Goal: Information Seeking & Learning: Learn about a topic

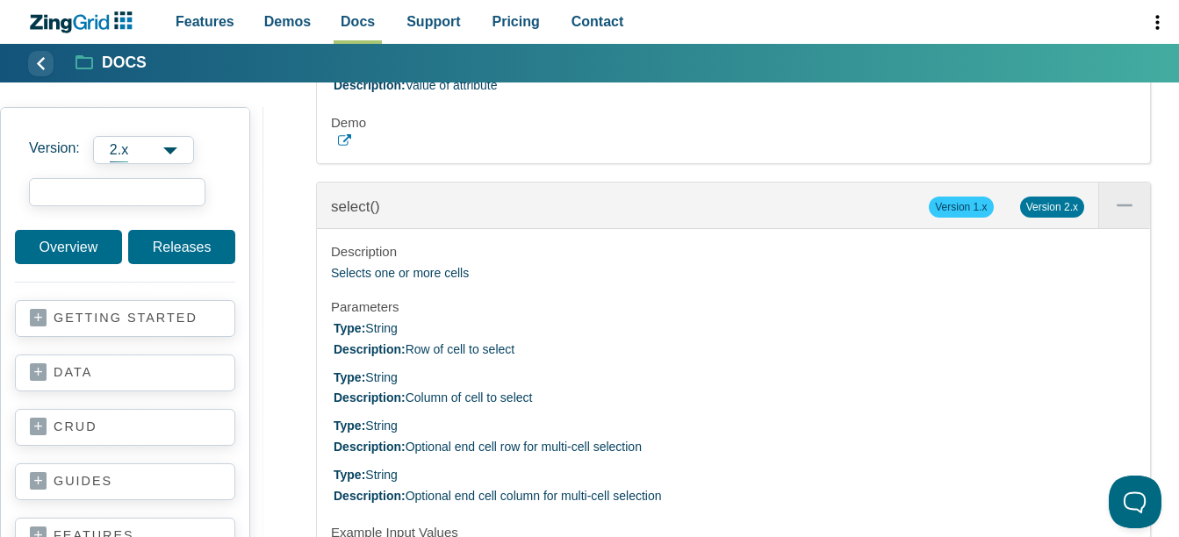
click at [146, 193] on input "search input" at bounding box center [117, 192] width 176 height 28
type input "icons"
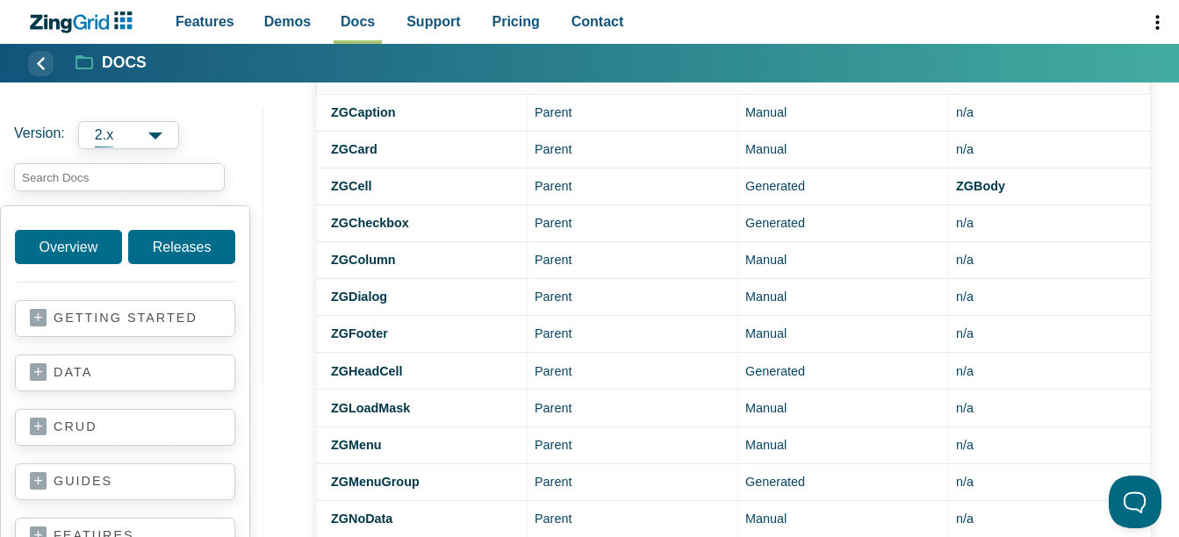
scroll to position [878, 0]
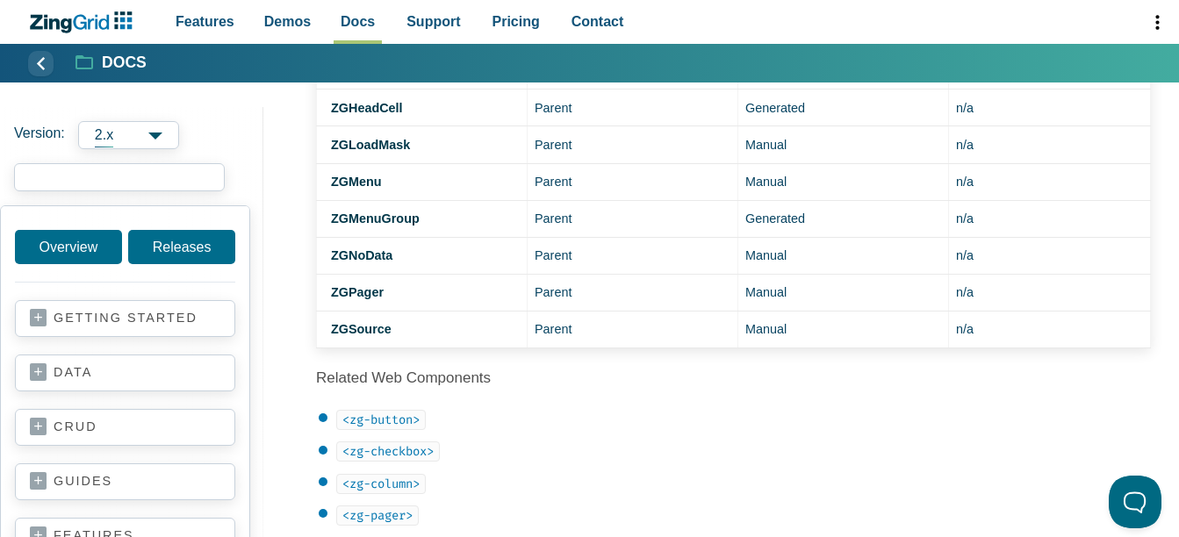
click at [120, 175] on input "search input" at bounding box center [119, 177] width 211 height 28
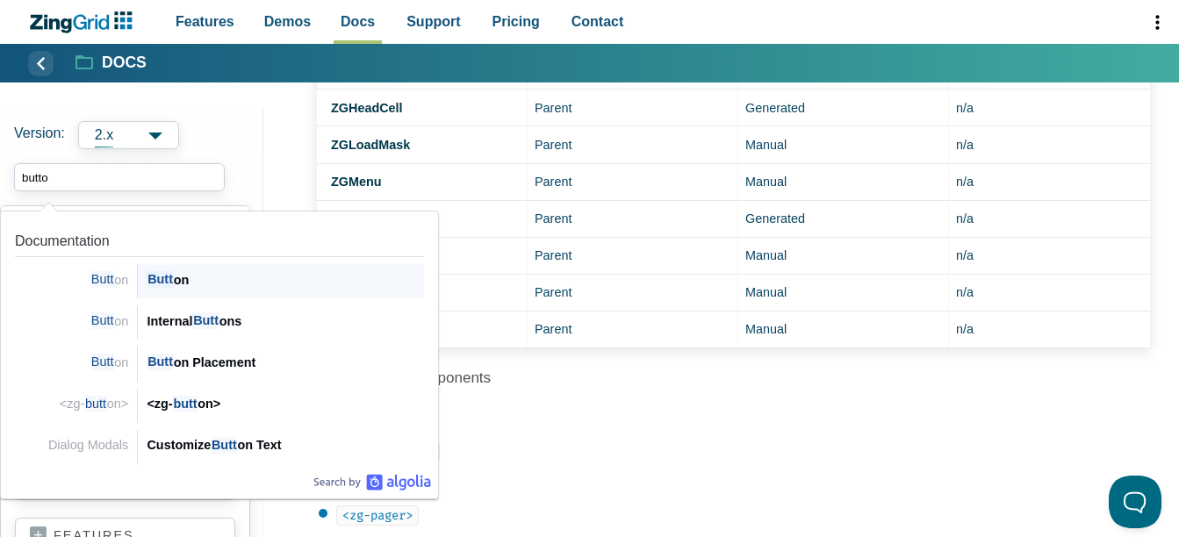
type input "button"
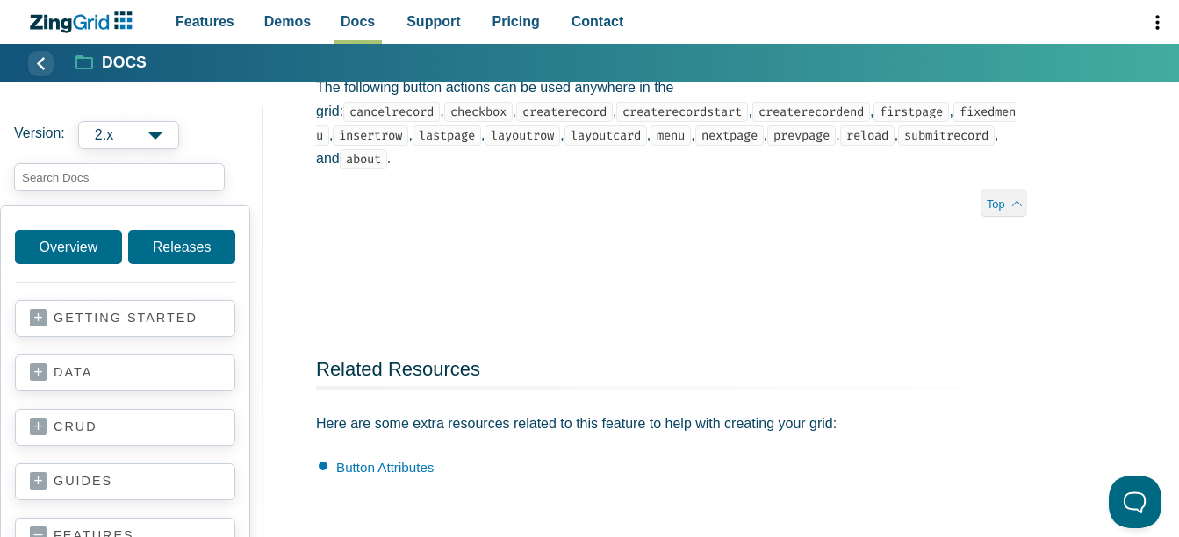
scroll to position [3335, 0]
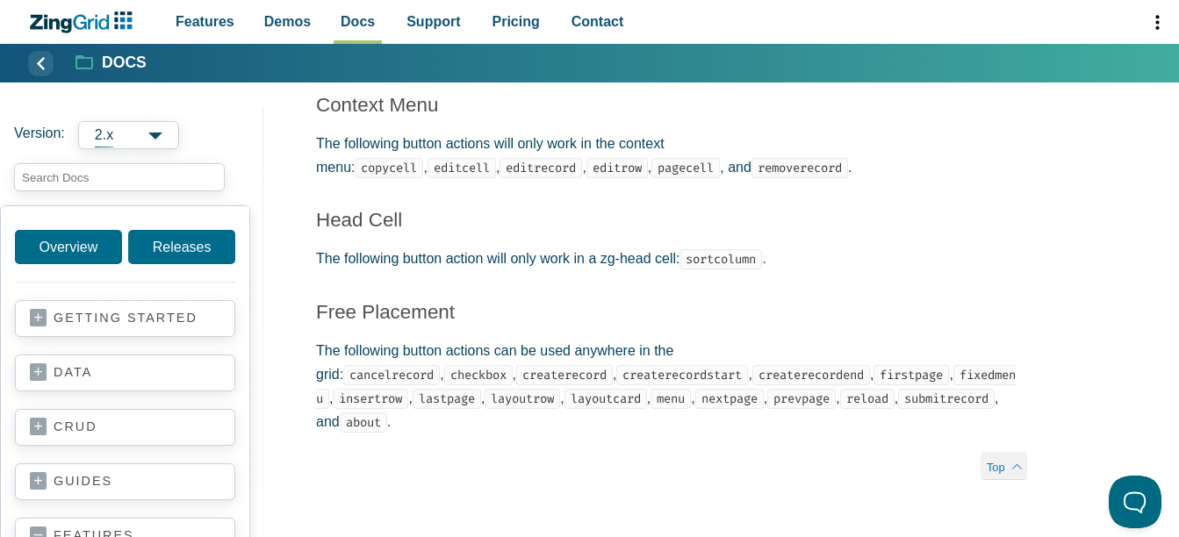
click at [987, 311] on h3 "Free Placement" at bounding box center [671, 311] width 711 height 25
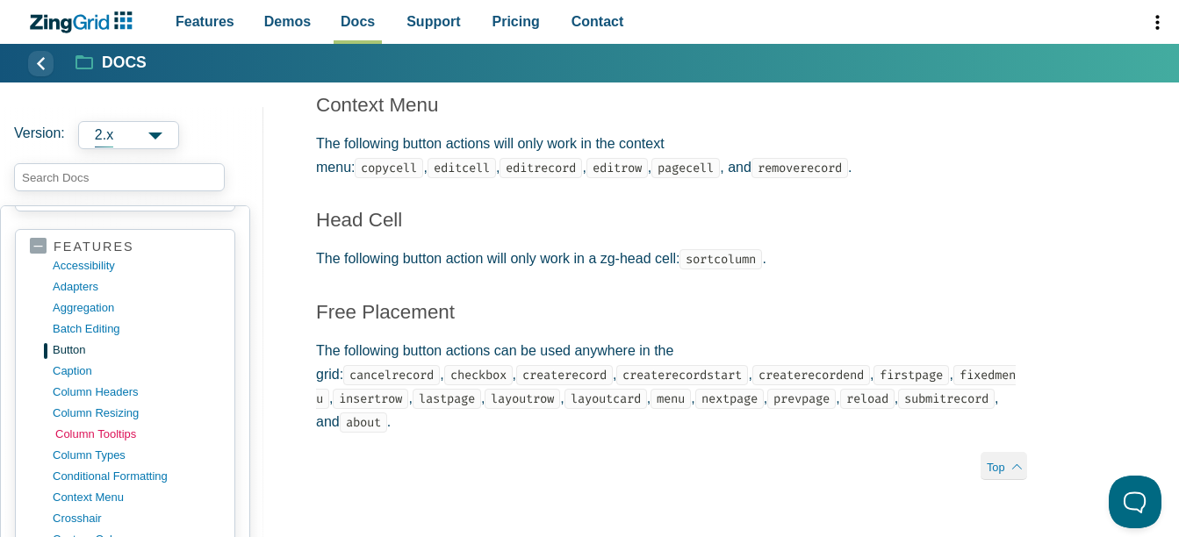
click at [77, 436] on link "column tooltips" at bounding box center [139, 434] width 168 height 21
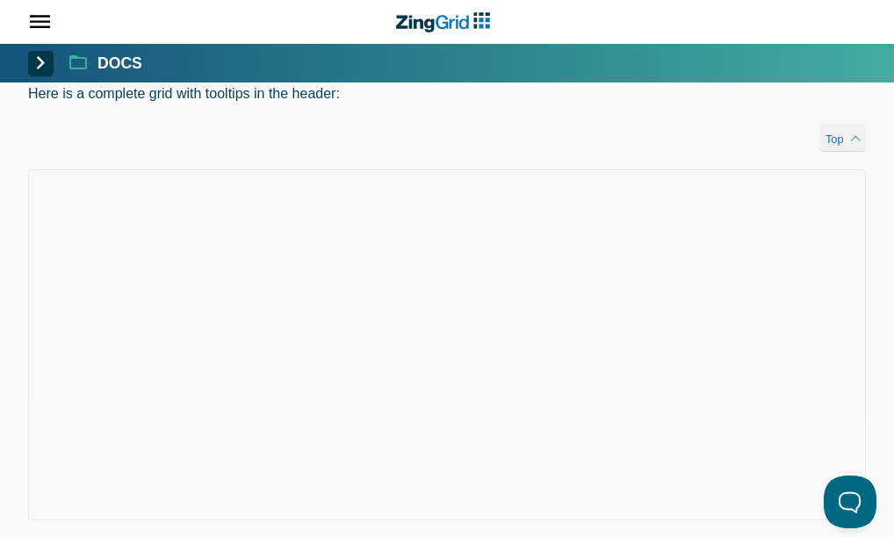
click at [30, 219] on input "search input" at bounding box center [22, 233] width 16 height 28
type input "button toolt"
click at [183, 420] on div "Added toolt ips for all buttons …" at bounding box center [285, 427] width 277 height 14
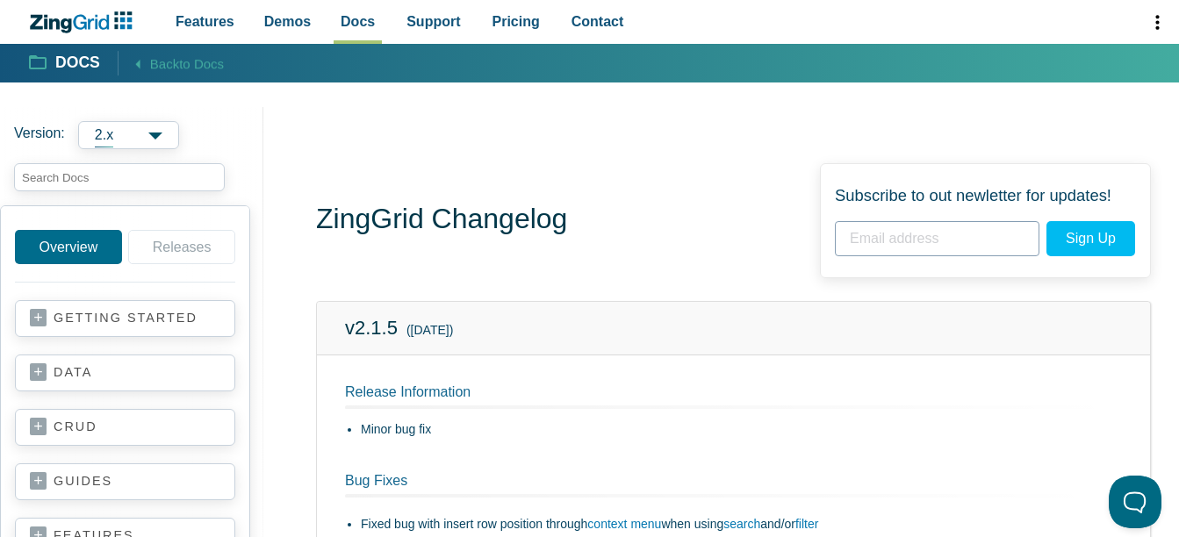
click at [681, 180] on div "ZingGrid Changelog Subscribe to out newletter for updates! Sign Up Subscribed!" at bounding box center [733, 220] width 835 height 115
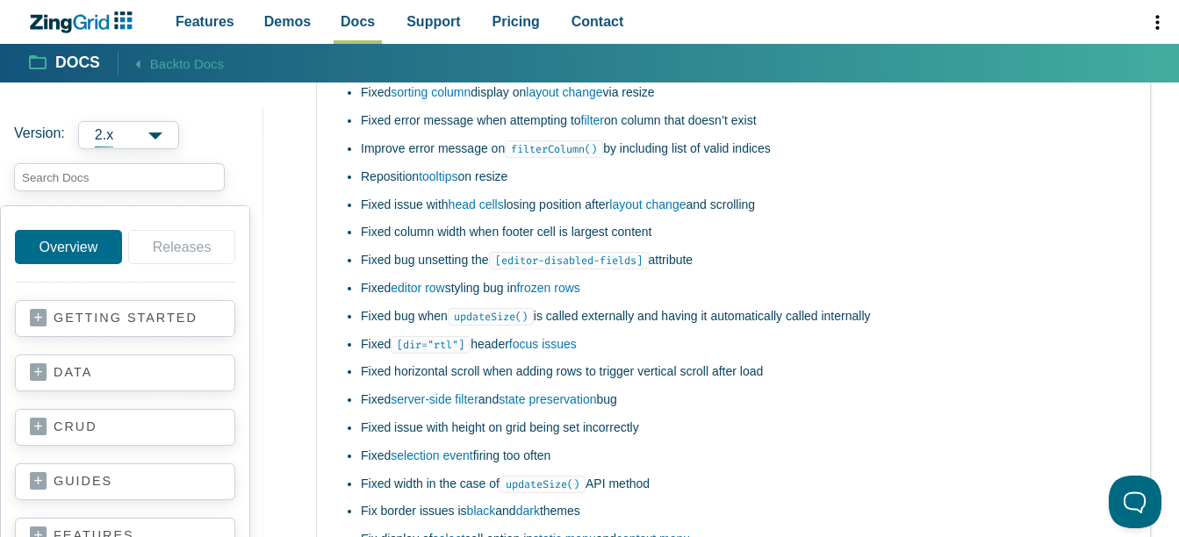
scroll to position [17663, 0]
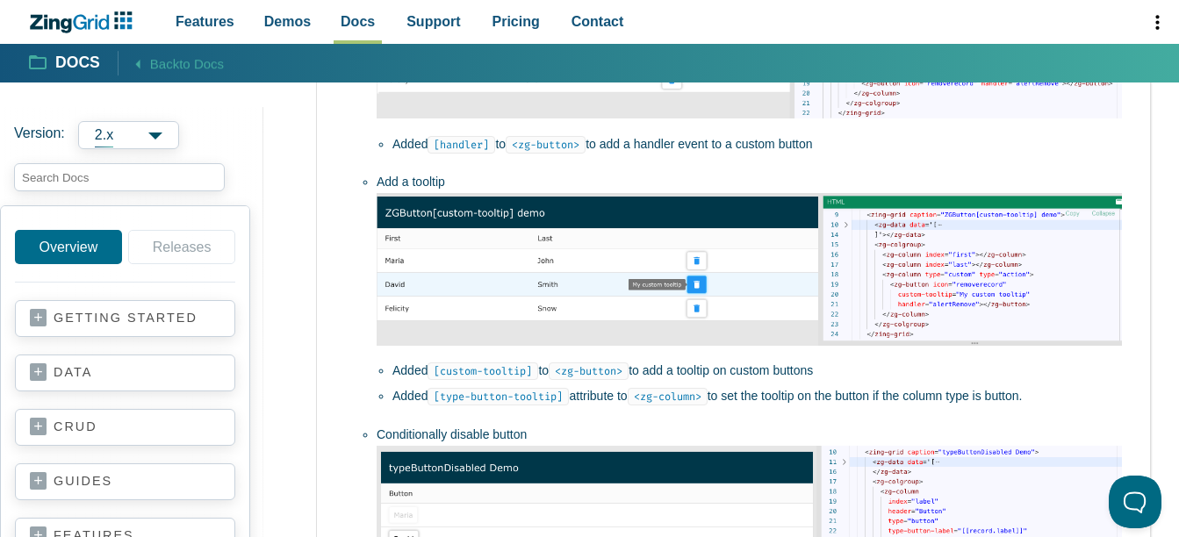
click at [726, 382] on li "Added [custom-tooltip] to <zg-button> to add a tooltip on custom buttons" at bounding box center [756, 371] width 729 height 21
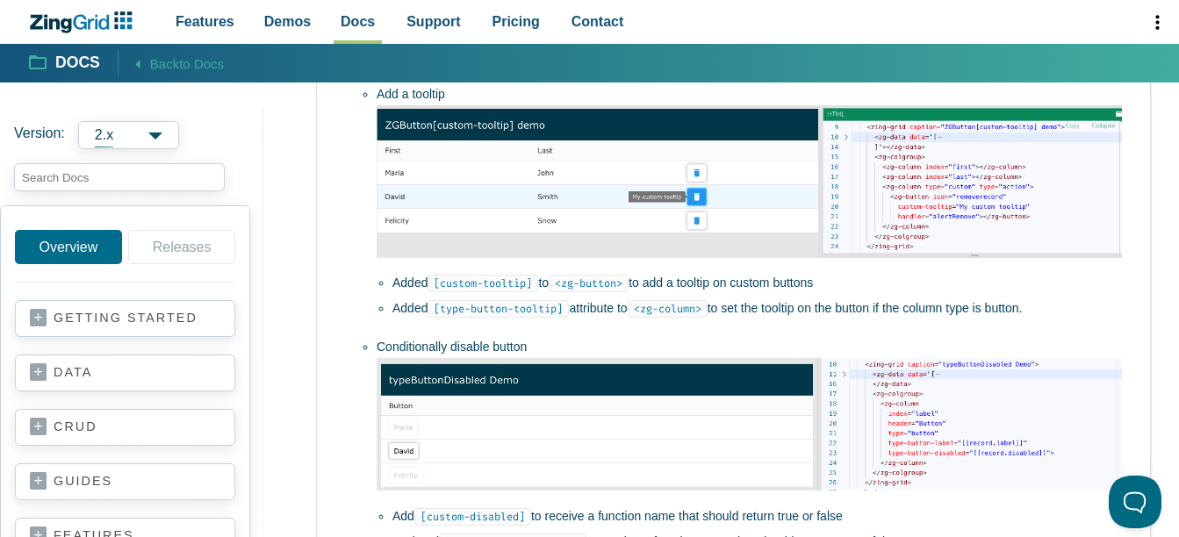
click at [607, 292] on code "<zg-button>" at bounding box center [589, 284] width 80 height 18
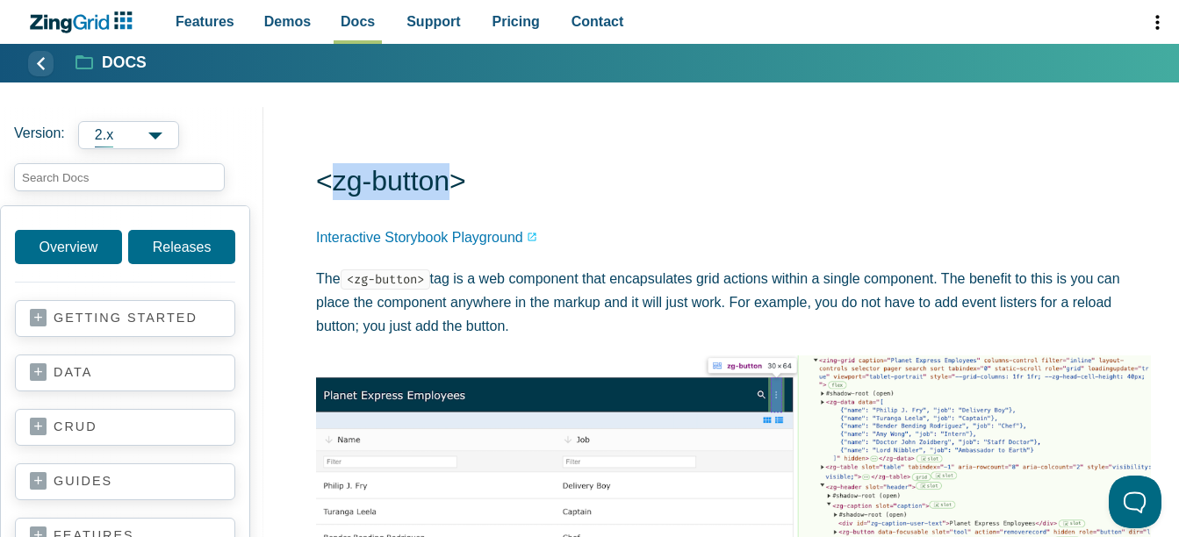
click at [453, 184] on h1 "<zg-button>" at bounding box center [733, 182] width 835 height 39
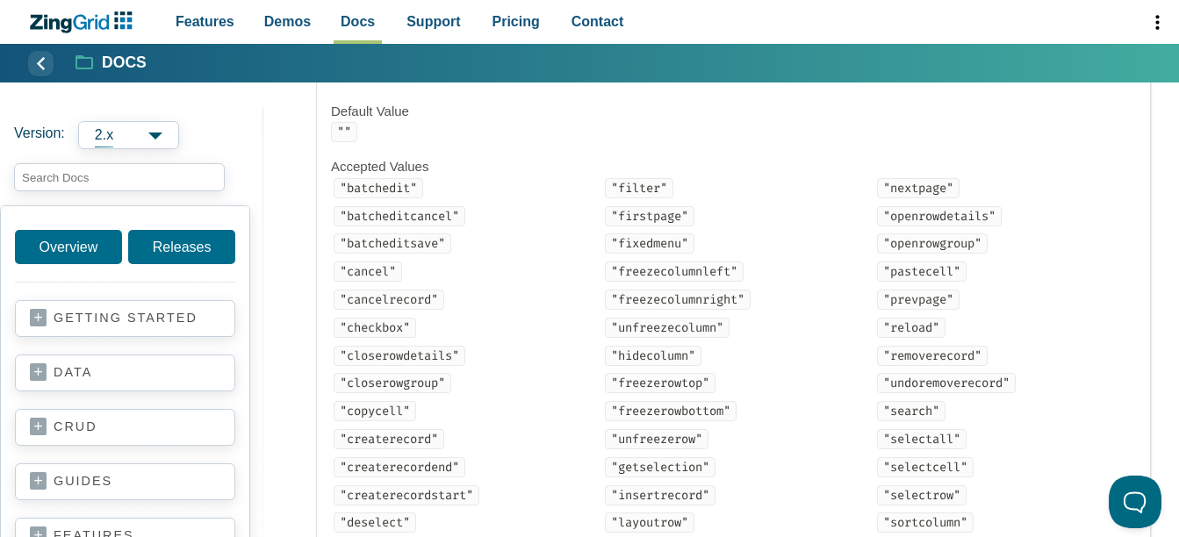
scroll to position [2282, 0]
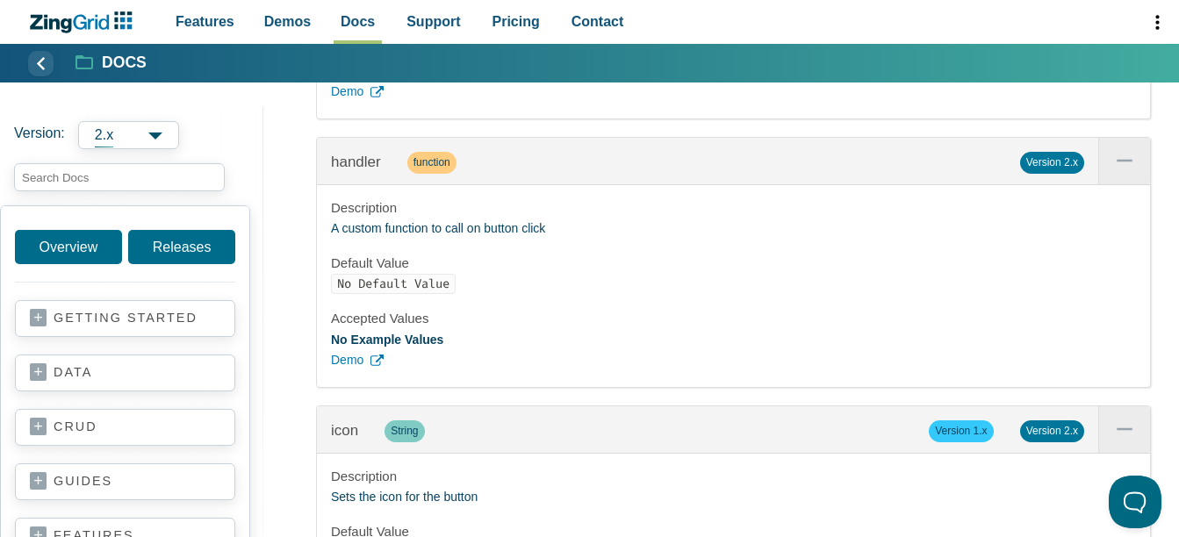
scroll to position [3941, 0]
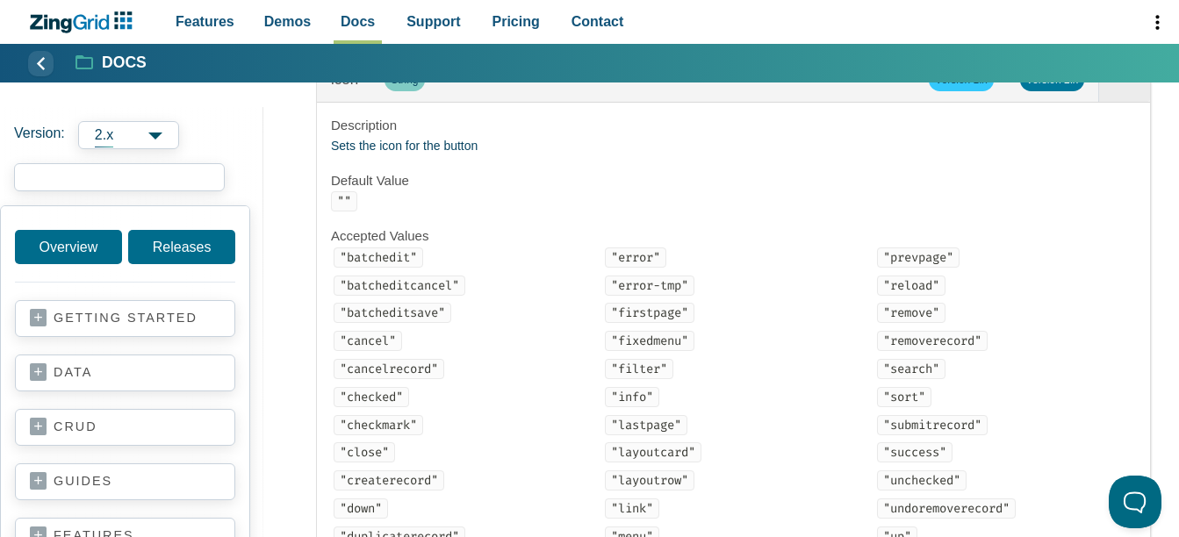
click at [98, 186] on input "search input" at bounding box center [119, 177] width 211 height 28
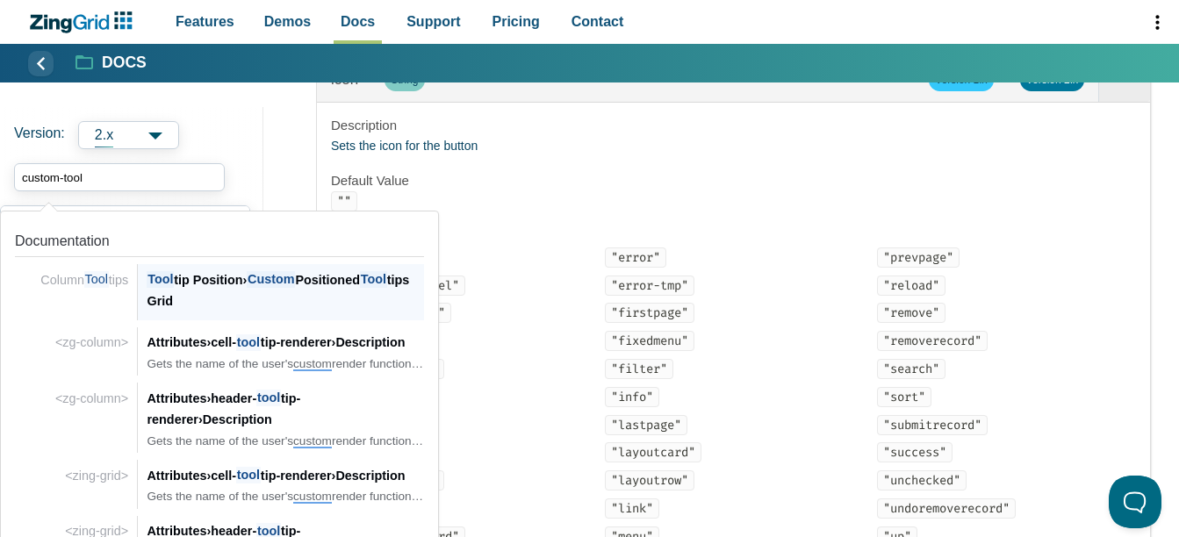
type input "custom-toolt"
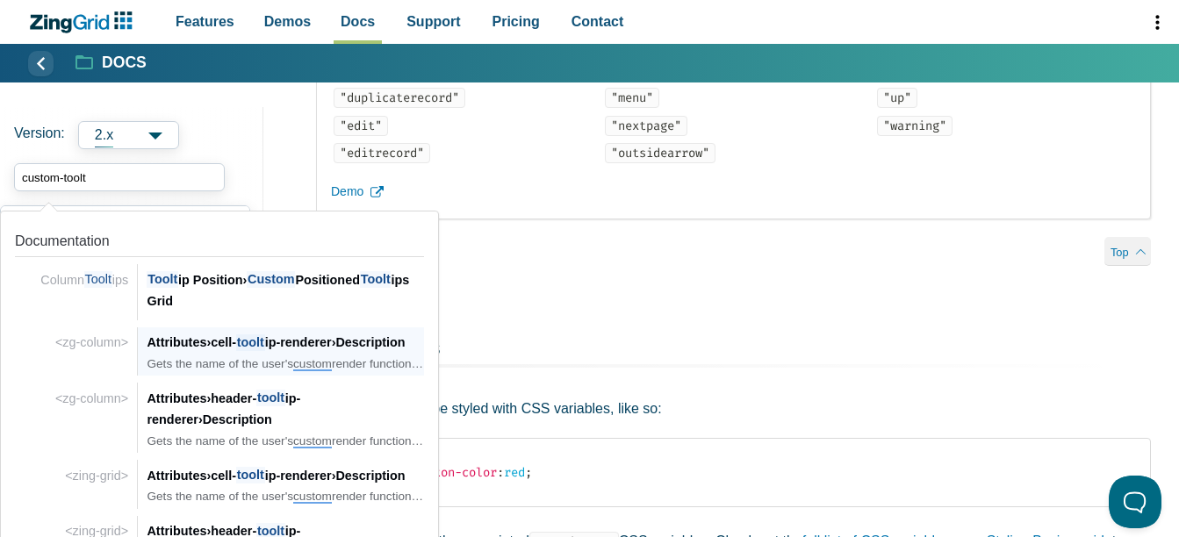
scroll to position [4468, 0]
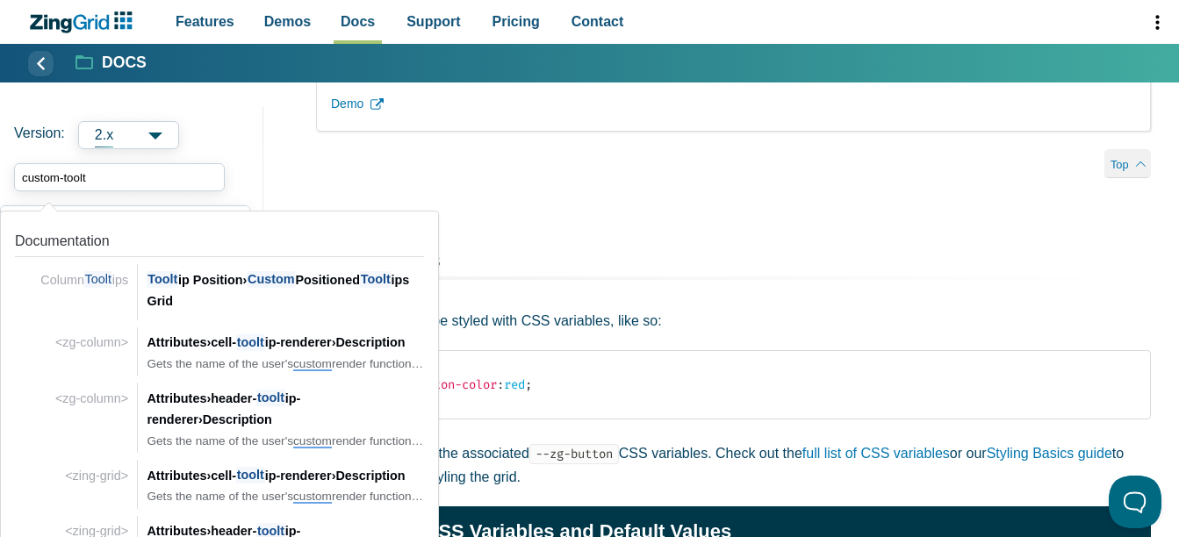
drag, startPoint x: 104, startPoint y: 177, endPoint x: -4, endPoint y: 185, distance: 108.2
click at [0, 185] on html "Features Demos Browse by Features Docs Support Pricing Contact v2.1.5 Download …" at bounding box center [589, 490] width 1179 height 9916
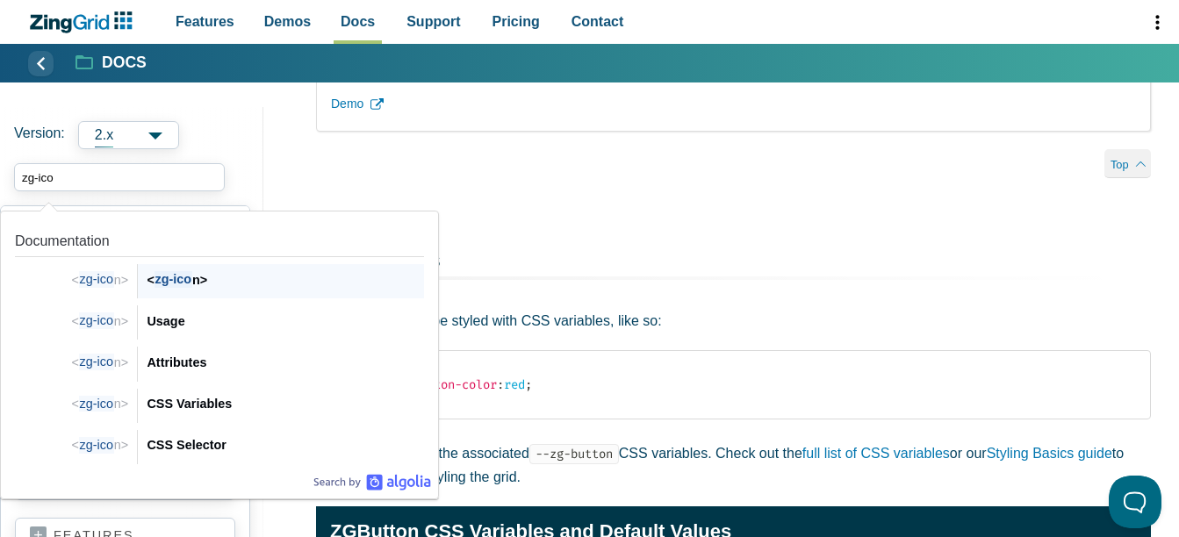
type input "zg-icon"
click at [200, 278] on span "zg-icon" at bounding box center [177, 279] width 46 height 17
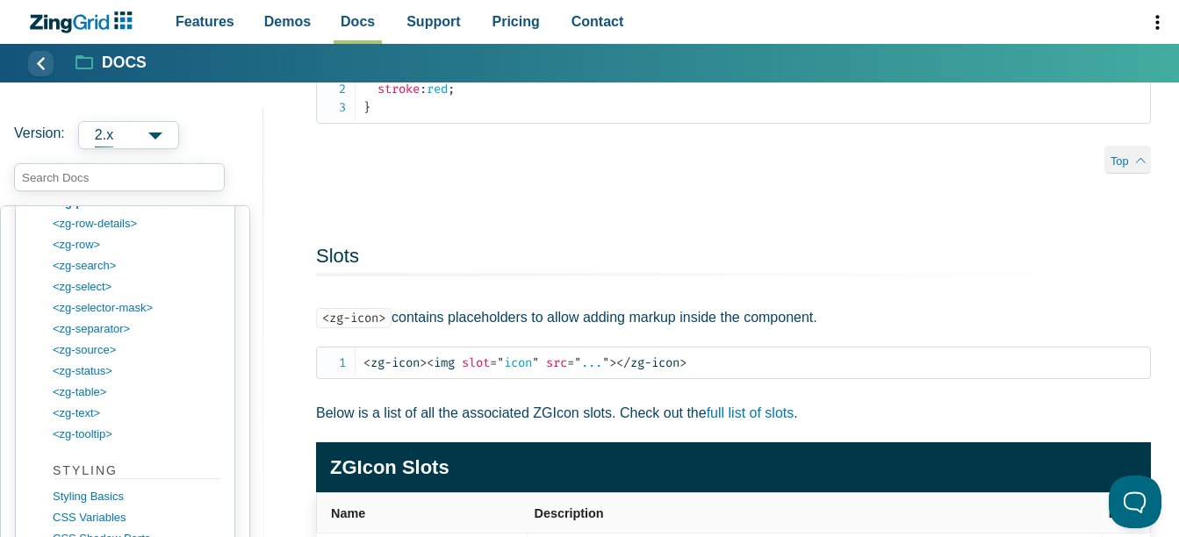
scroll to position [4037, 0]
